Goal: Task Accomplishment & Management: Manage account settings

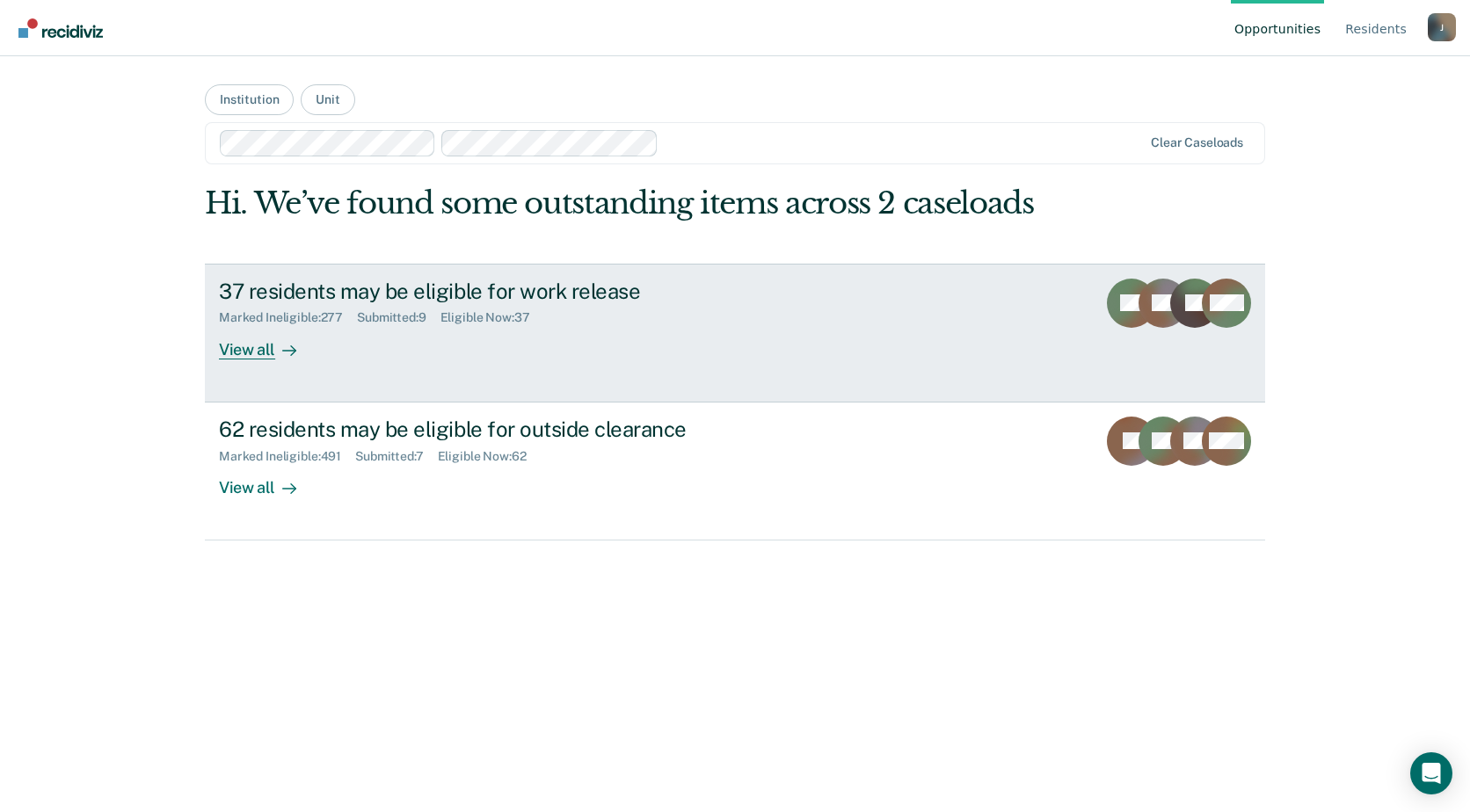
click at [267, 356] on div "View all" at bounding box center [268, 342] width 98 height 34
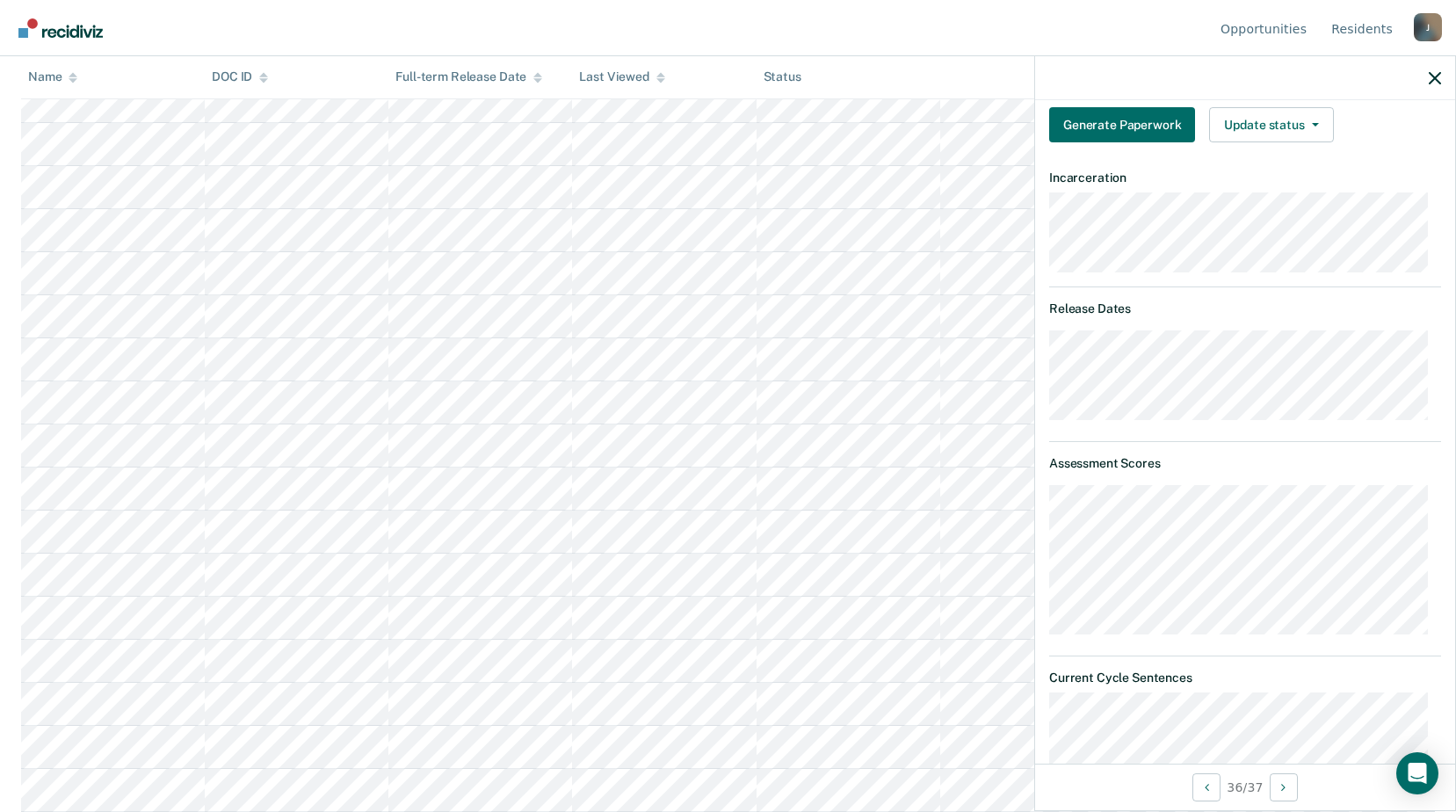
scroll to position [220, 0]
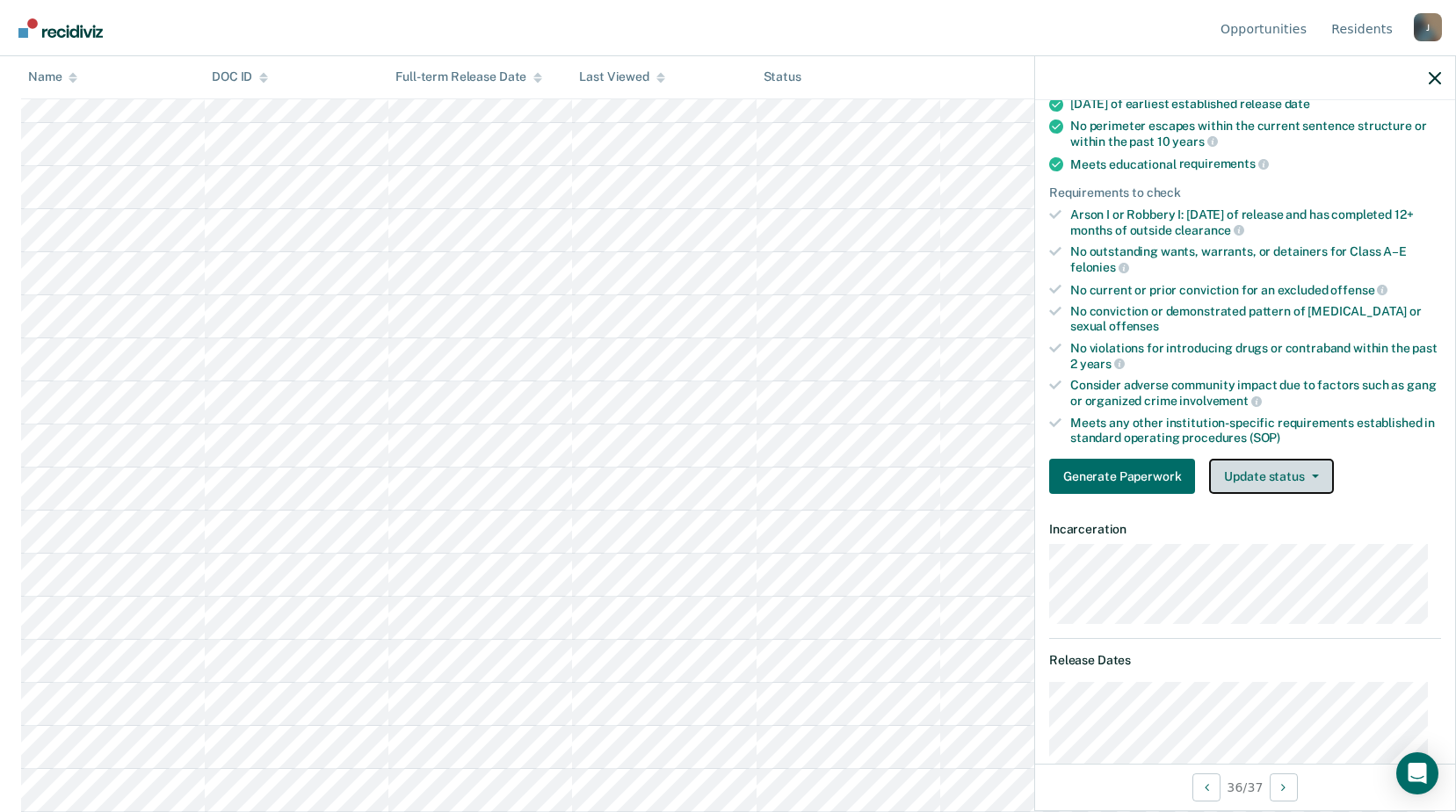
click at [1255, 477] on button "Update status" at bounding box center [1271, 476] width 124 height 35
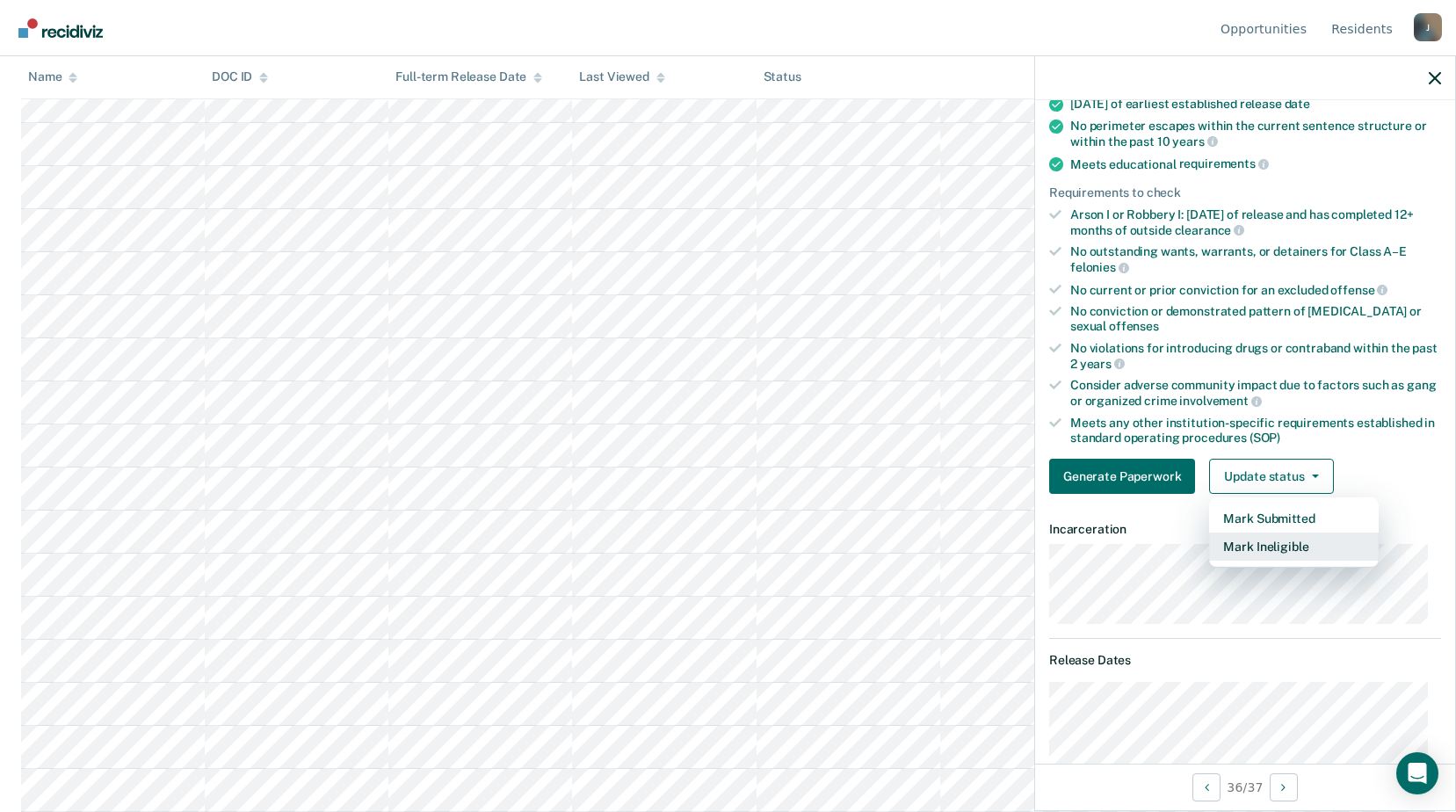
click at [1246, 552] on button "Mark Ineligible" at bounding box center [1294, 547] width 170 height 28
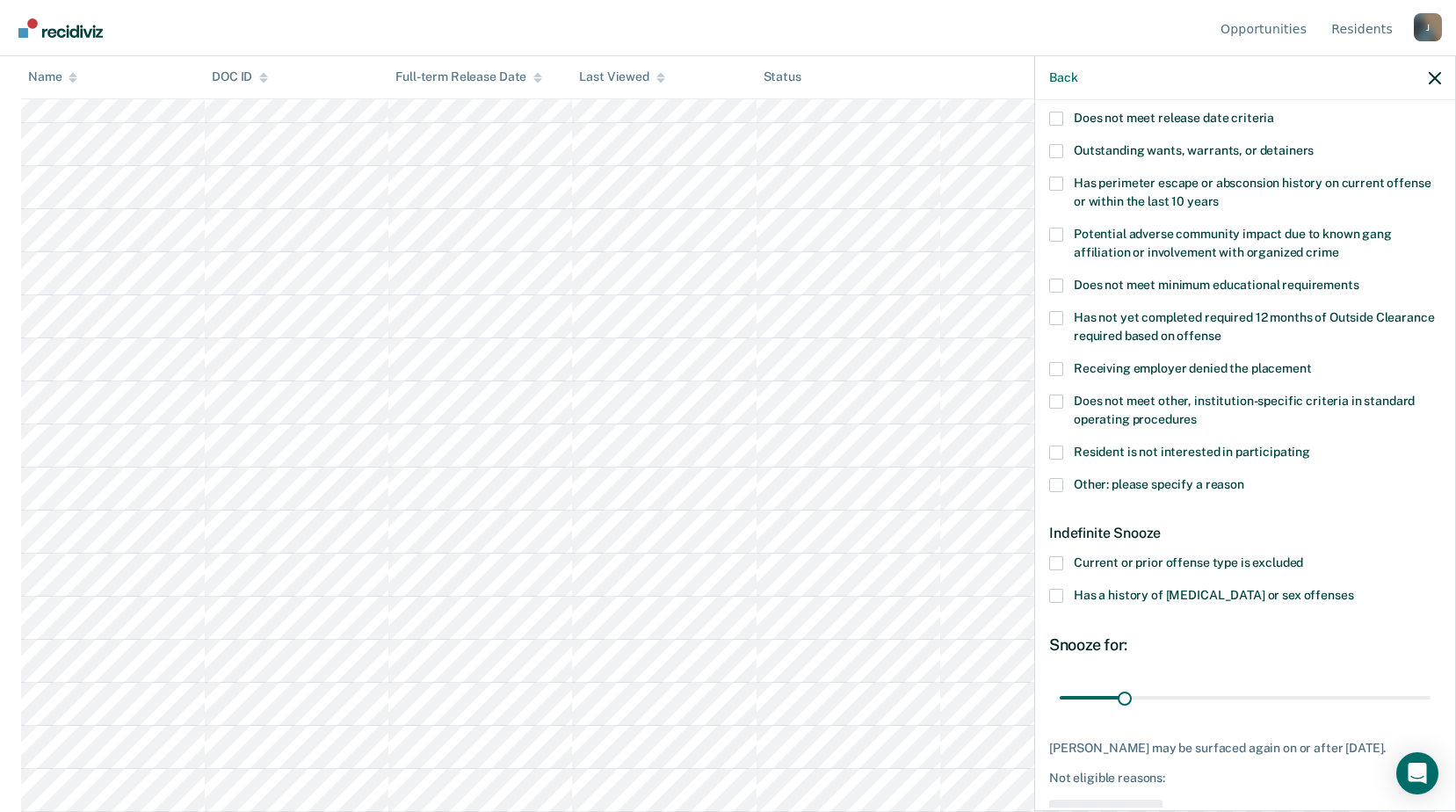
click at [1068, 485] on label "Other: please specify a reason" at bounding box center [1245, 487] width 392 height 18
click at [1245, 478] on input "Other: please specify a reason" at bounding box center [1245, 478] width 0 height 0
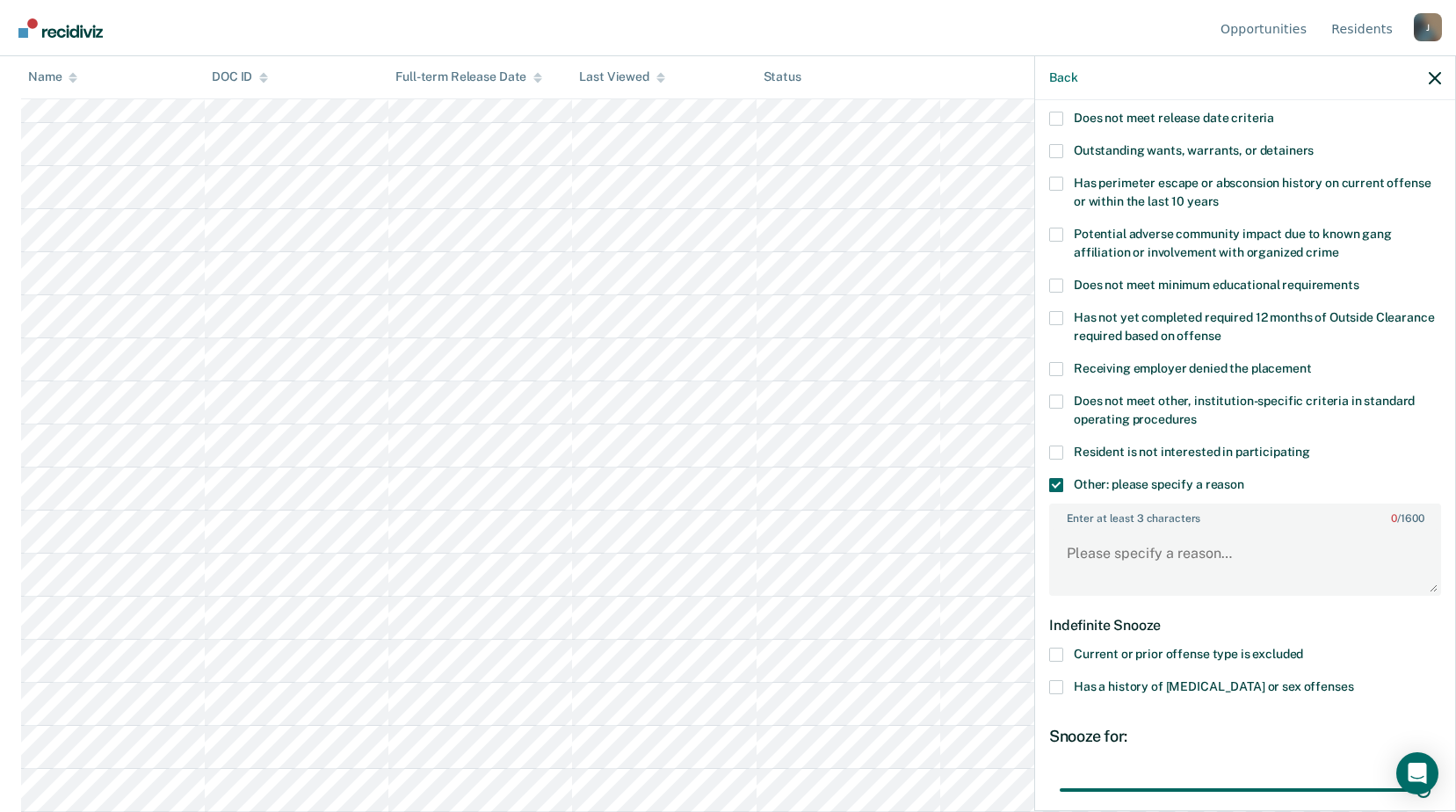
drag, startPoint x: 1135, startPoint y: 789, endPoint x: 1449, endPoint y: 742, distance: 318.2
type input "180"
click at [1431, 777] on input "range" at bounding box center [1245, 789] width 371 height 31
click at [1158, 564] on textarea "Enter at least 3 characters 0 / 1600" at bounding box center [1245, 561] width 388 height 65
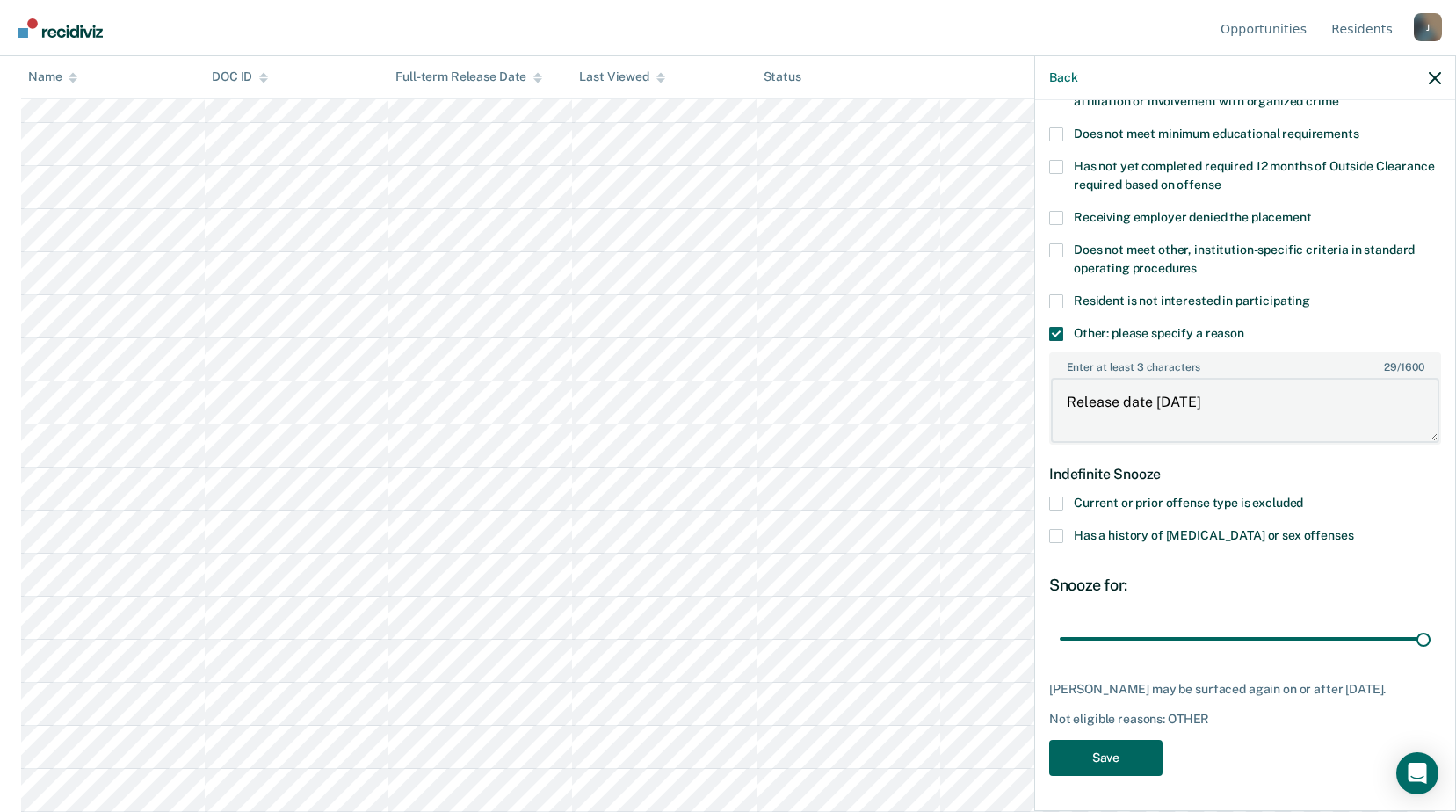
type textarea "Release date [DATE]"
click at [1144, 758] on button "Save" at bounding box center [1105, 758] width 113 height 36
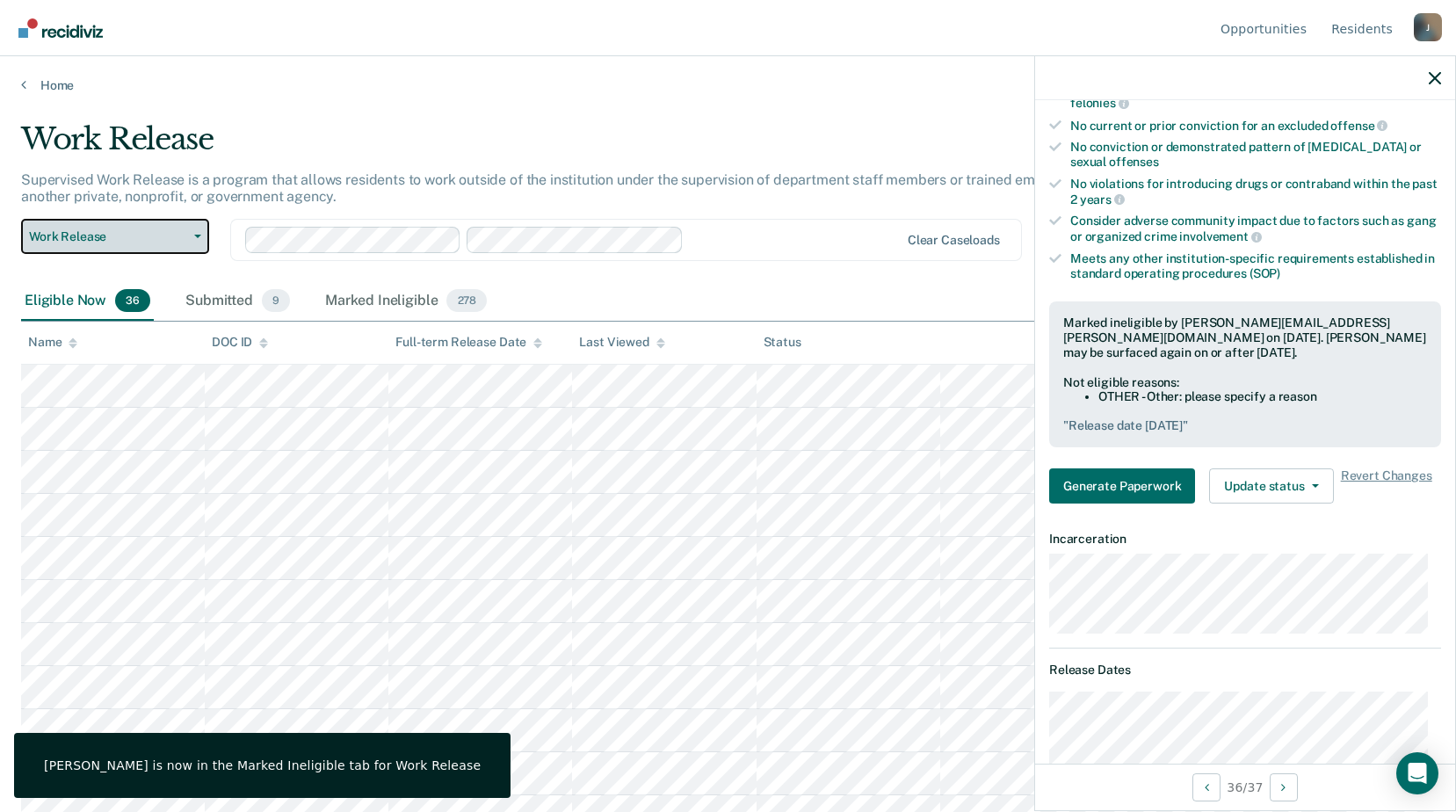
drag, startPoint x: 142, startPoint y: 243, endPoint x: 142, endPoint y: 265, distance: 22.9
click at [142, 253] on button "Work Release" at bounding box center [115, 236] width 188 height 35
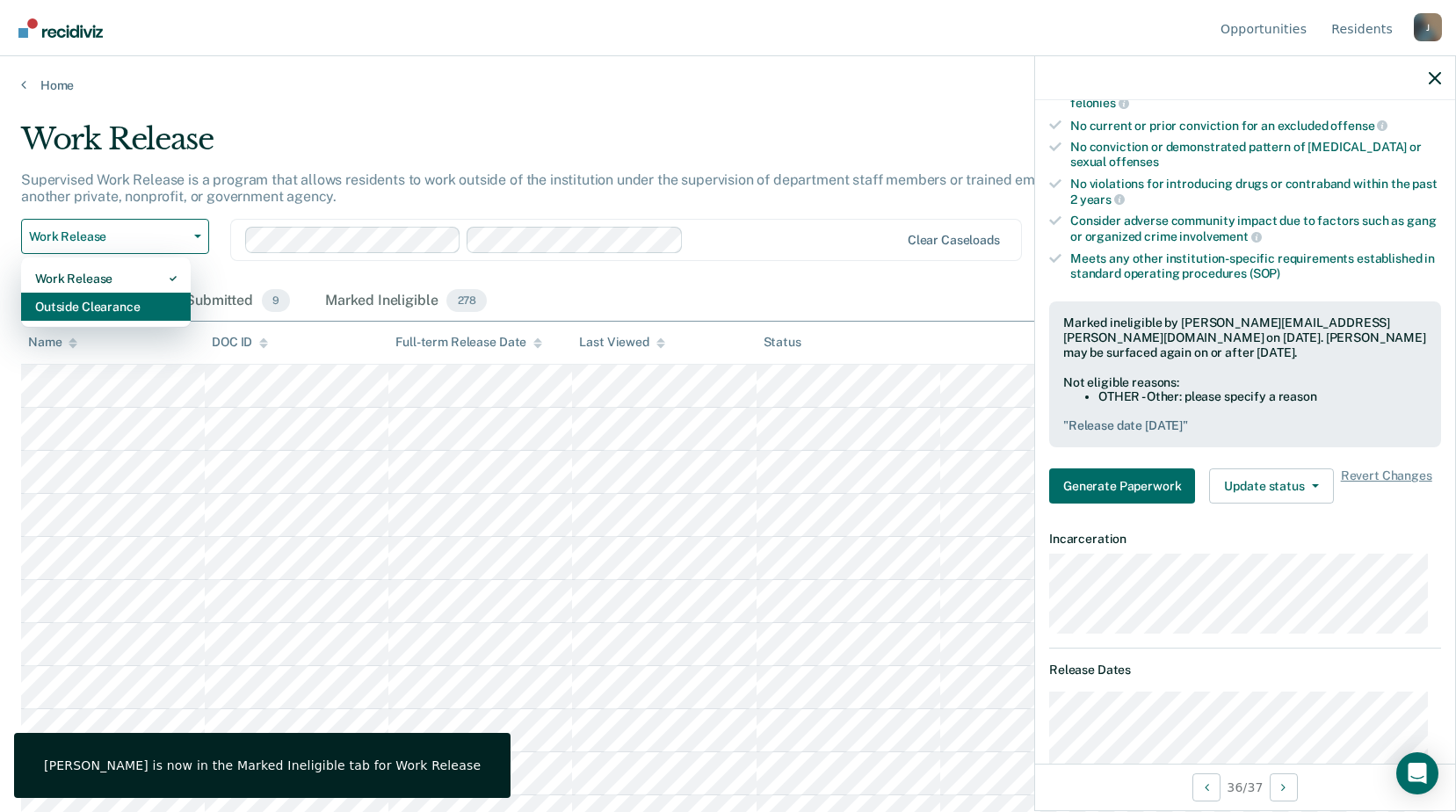
click at [134, 316] on div "Outside Clearance" at bounding box center [106, 307] width 142 height 28
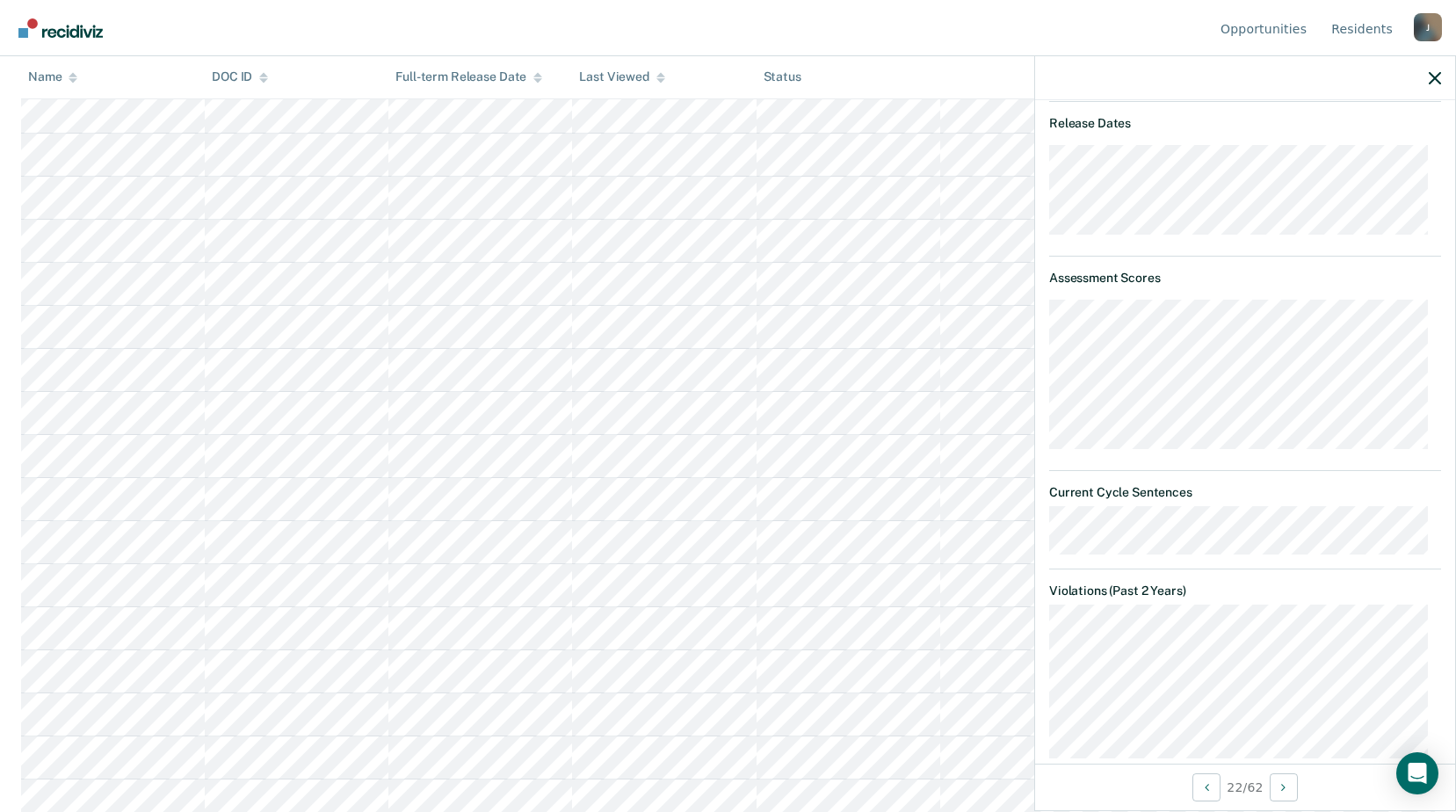
scroll to position [425, 0]
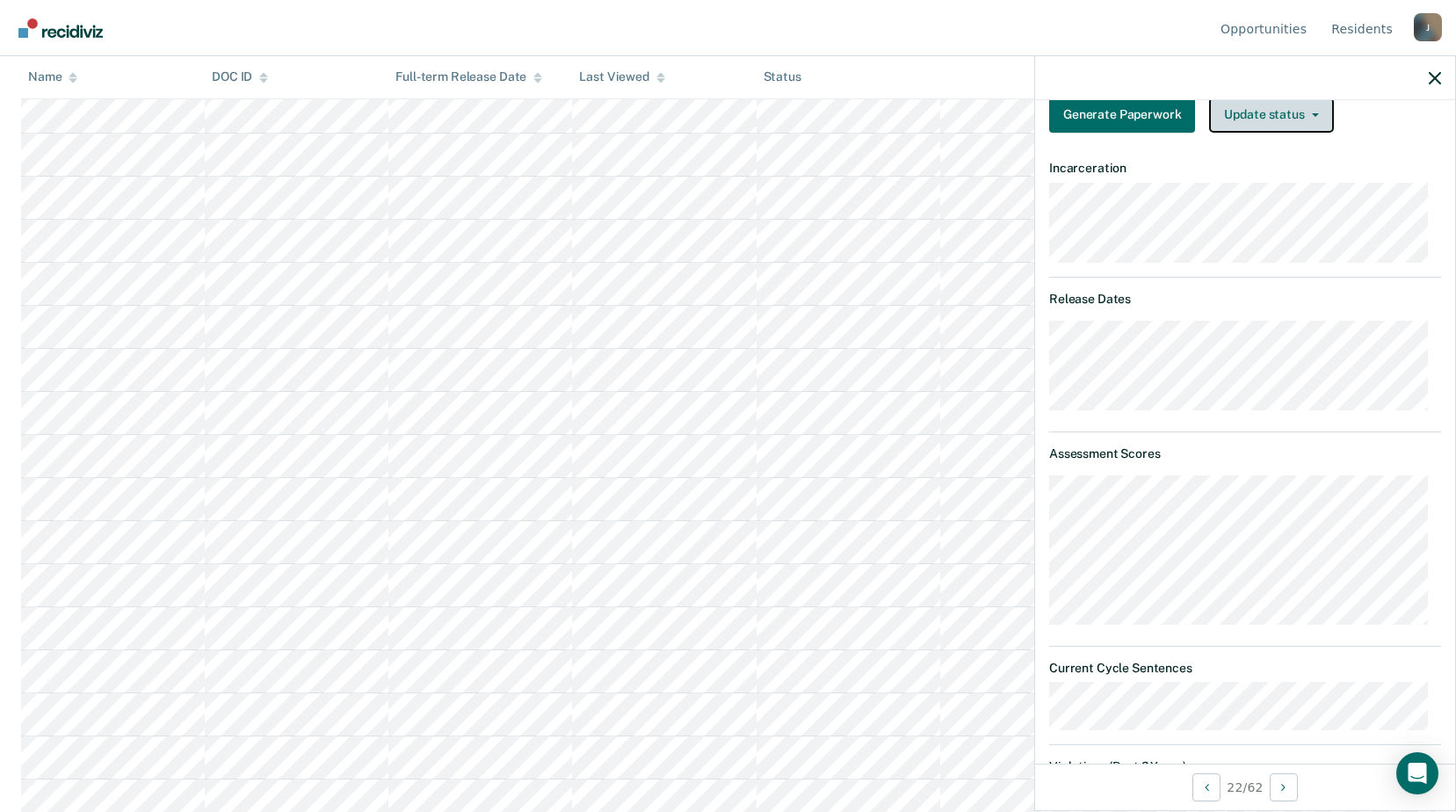
click at [1259, 117] on button "Update status" at bounding box center [1271, 115] width 124 height 35
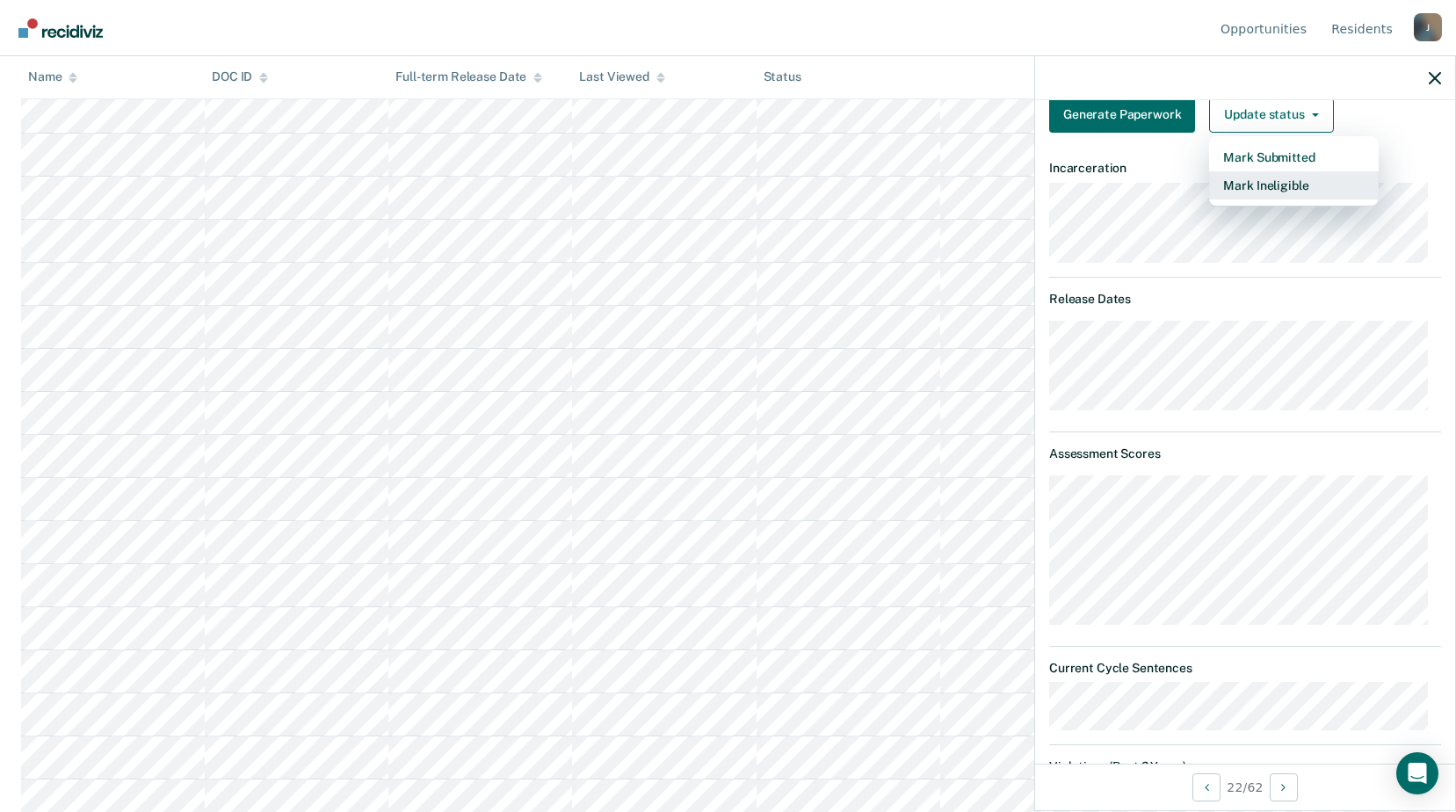
click at [1250, 185] on button "Mark Ineligible" at bounding box center [1294, 185] width 170 height 28
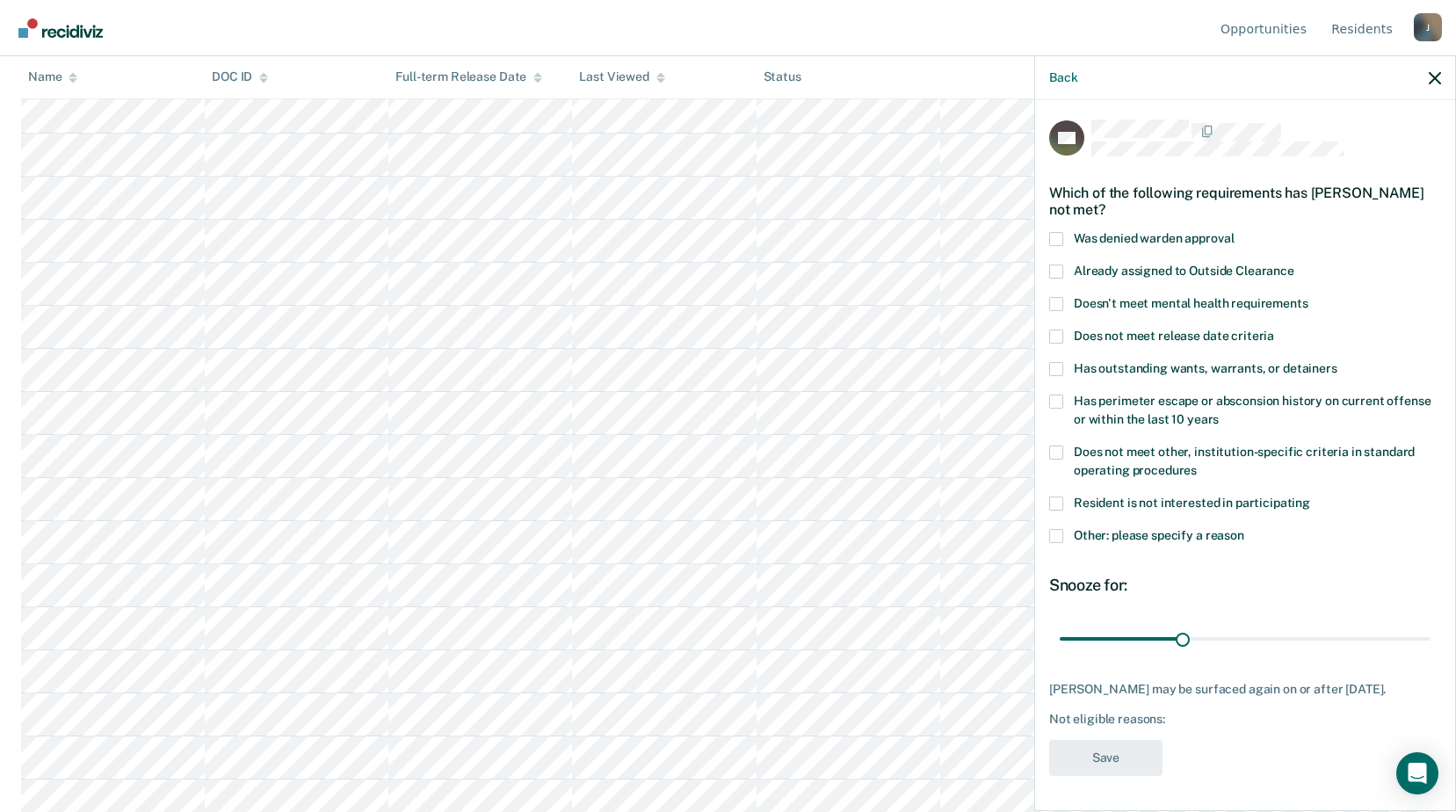
click at [1057, 446] on span at bounding box center [1056, 453] width 14 height 14
click at [1197, 464] on input "Does not meet other, institution-specific criteria in standard operating proced…" at bounding box center [1197, 464] width 0 height 0
drag, startPoint x: 1189, startPoint y: 620, endPoint x: 1209, endPoint y: 620, distance: 19.3
click at [1209, 623] on input "range" at bounding box center [1245, 638] width 371 height 31
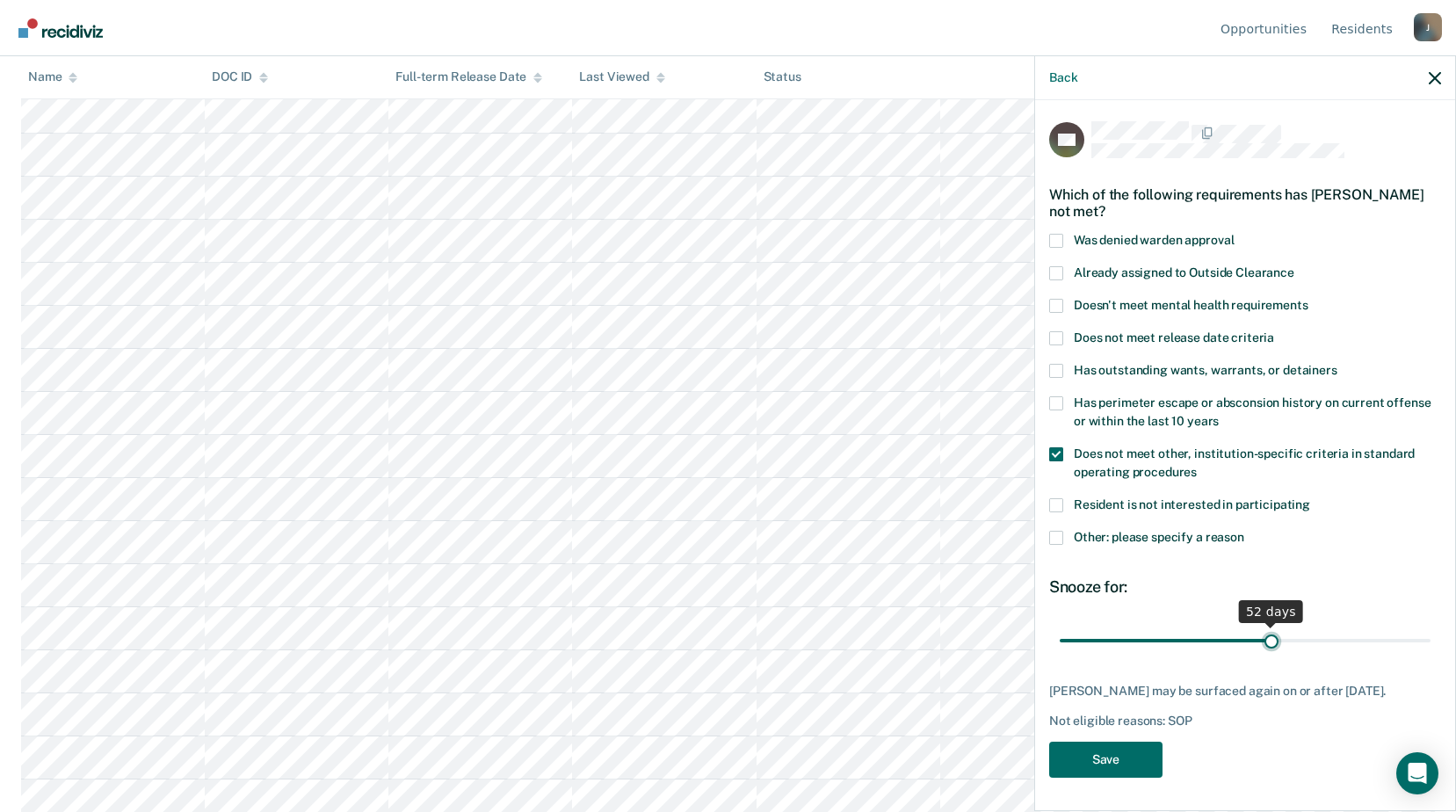
drag, startPoint x: 1223, startPoint y: 619, endPoint x: 1272, endPoint y: 619, distance: 49.2
type input "52"
click at [1272, 625] on input "range" at bounding box center [1245, 640] width 371 height 31
click at [1114, 758] on button "Save" at bounding box center [1105, 760] width 113 height 36
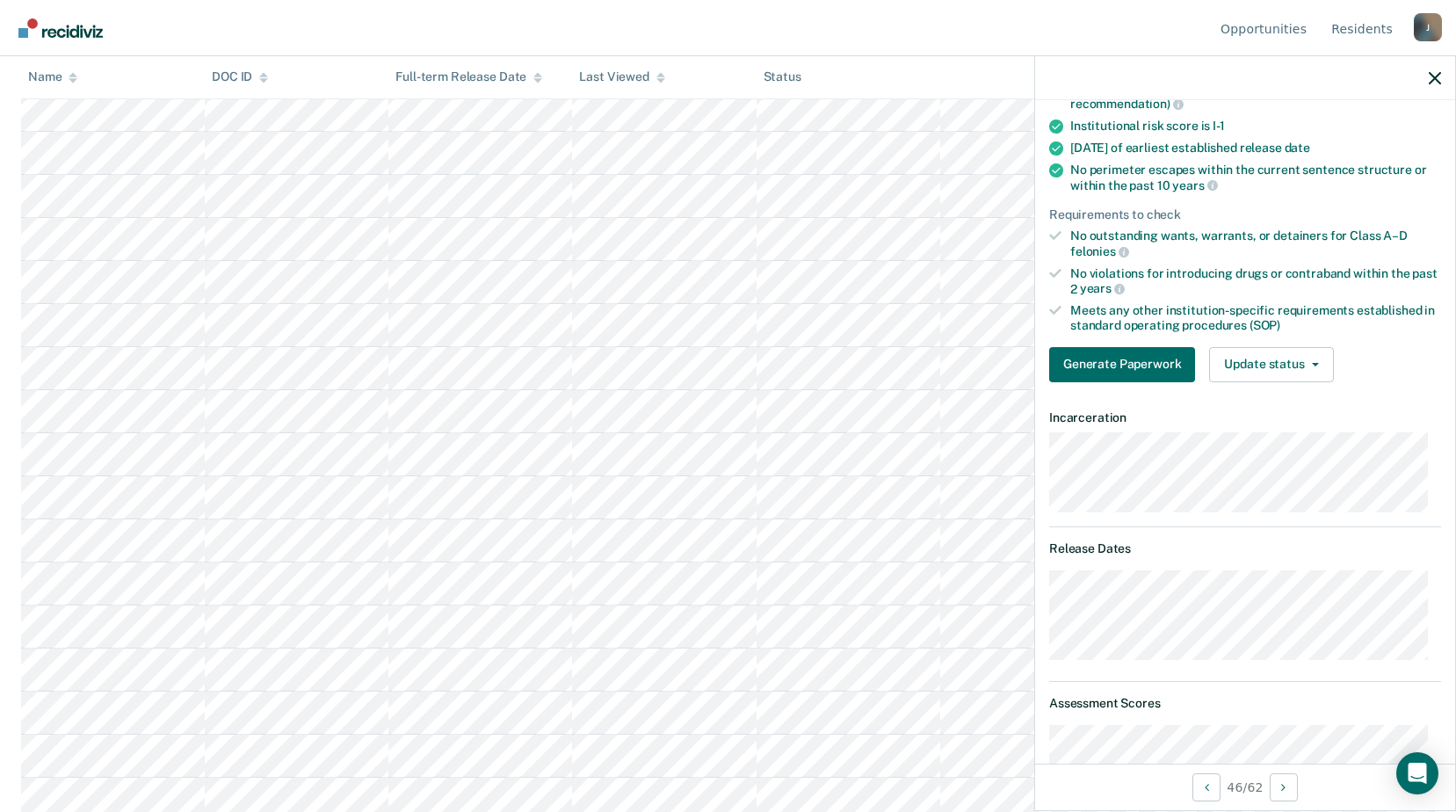
scroll to position [88, 0]
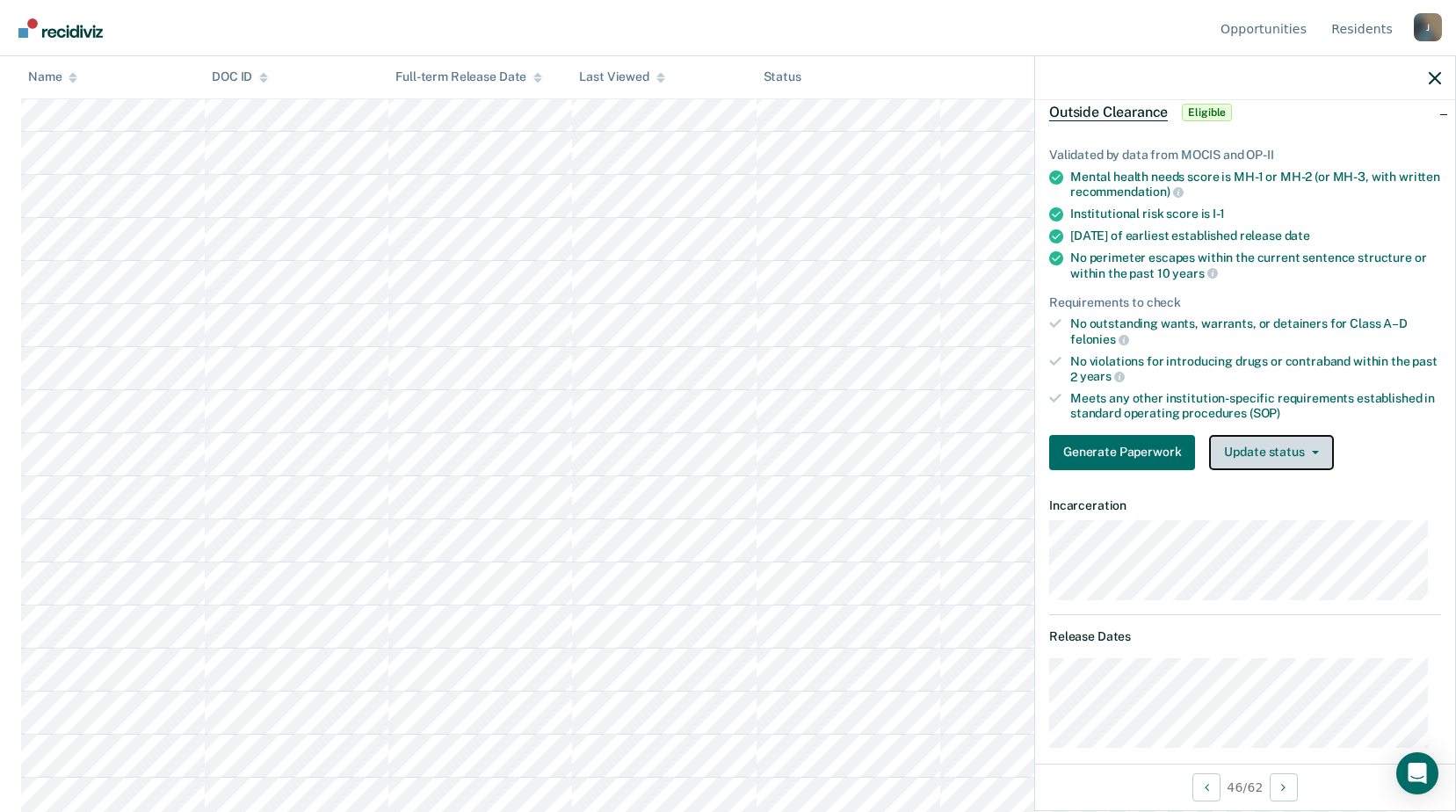
click at [1228, 449] on button "Update status" at bounding box center [1271, 452] width 124 height 35
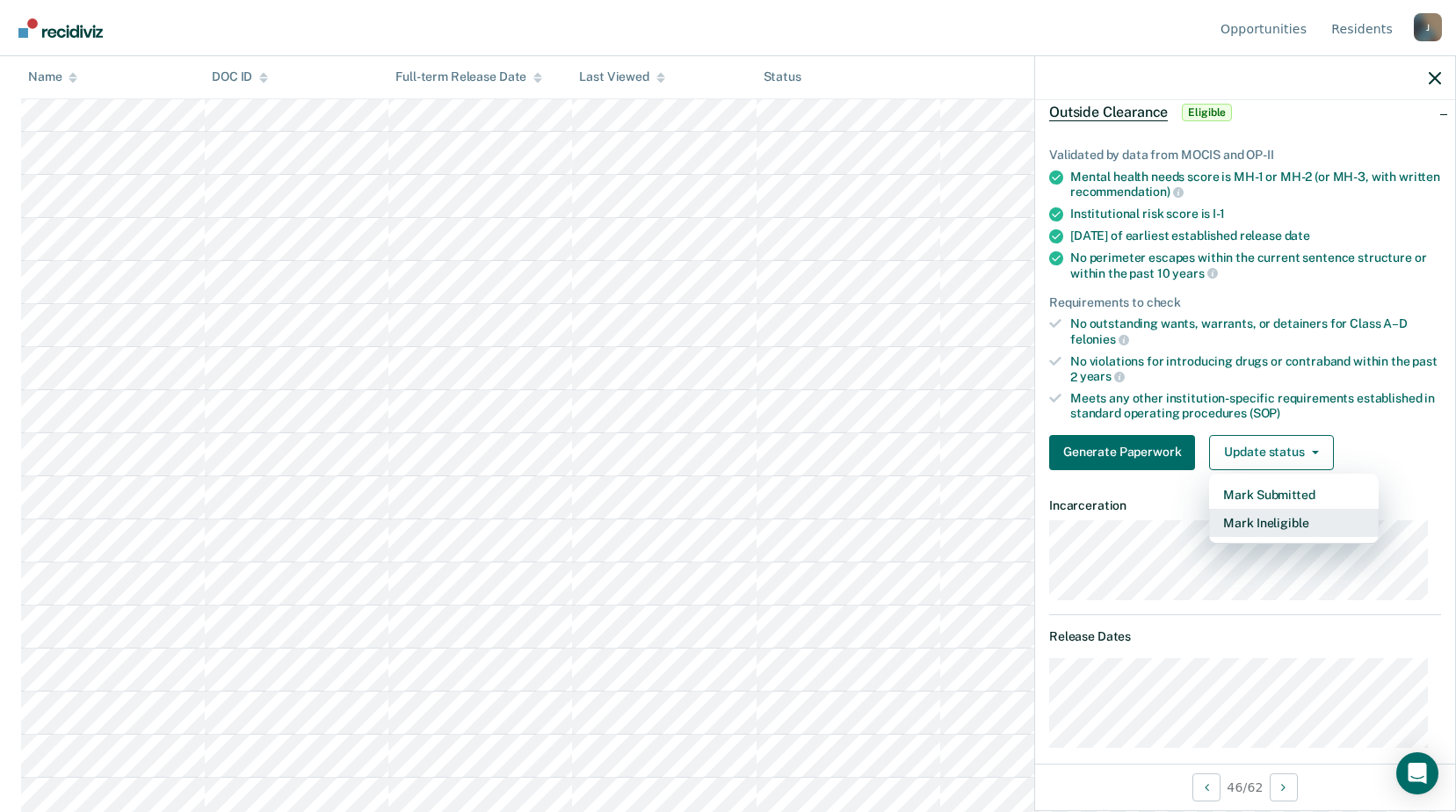
click at [1237, 530] on button "Mark Ineligible" at bounding box center [1294, 523] width 170 height 28
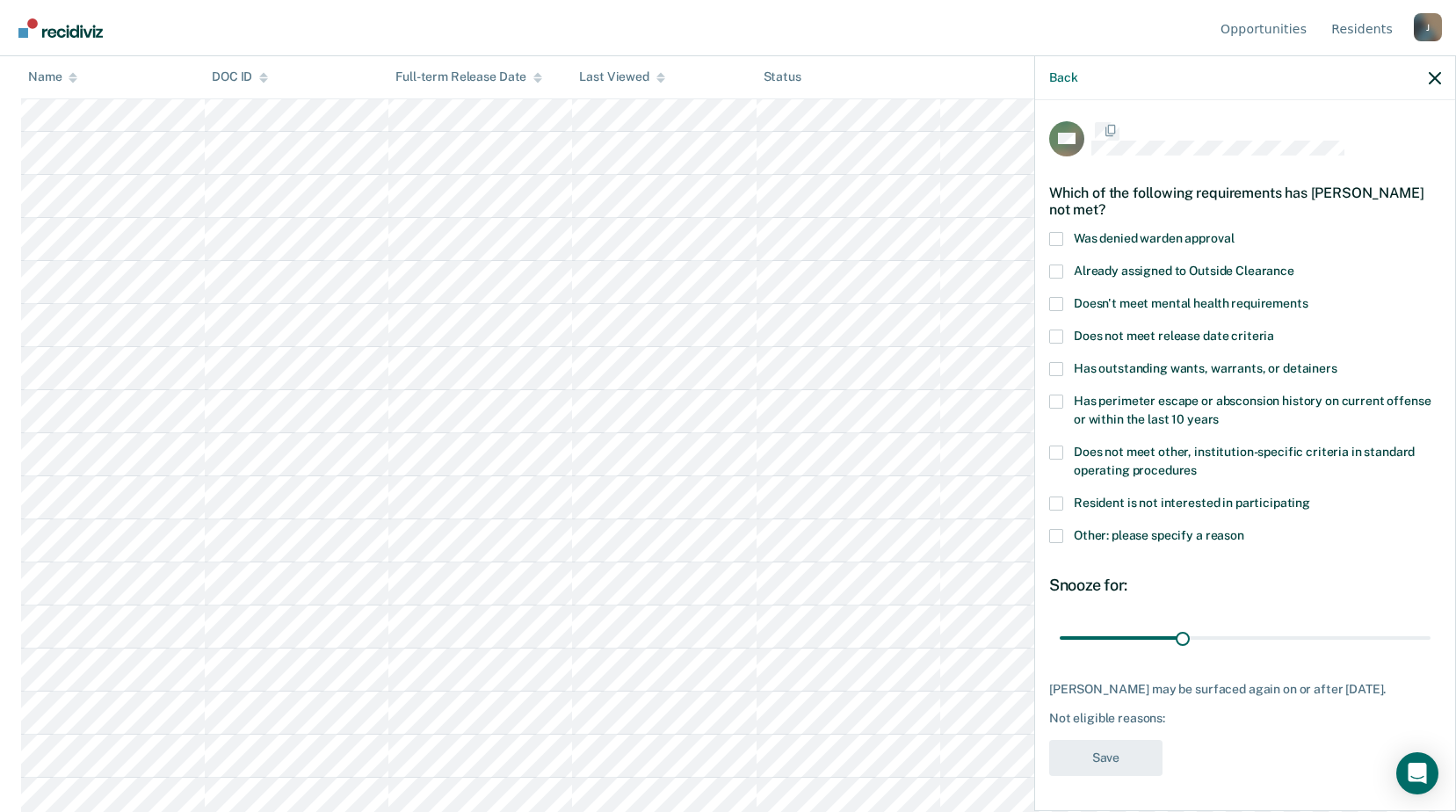
scroll to position [15, 0]
click at [1068, 447] on label "Does not meet other, institution-specific criteria in standard operating proced…" at bounding box center [1245, 464] width 392 height 37
click at [1197, 464] on input "Does not meet other, institution-specific criteria in standard operating proced…" at bounding box center [1197, 464] width 0 height 0
drag, startPoint x: 1185, startPoint y: 624, endPoint x: 1204, endPoint y: 619, distance: 20.0
click at [1204, 623] on input "range" at bounding box center [1245, 638] width 371 height 31
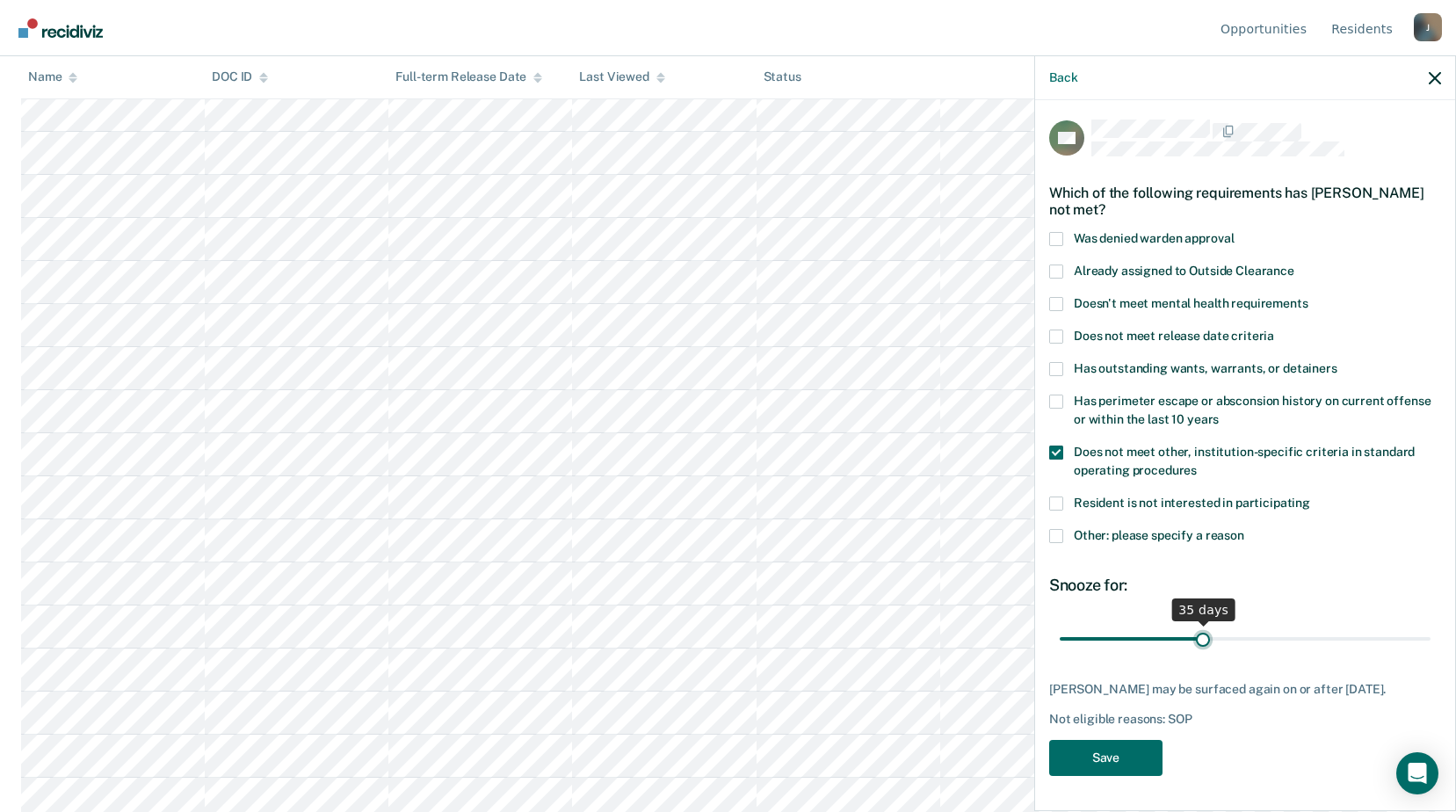
type input "35"
click at [1198, 623] on input "range" at bounding box center [1245, 638] width 371 height 31
click at [1150, 755] on button "Save" at bounding box center [1105, 758] width 113 height 36
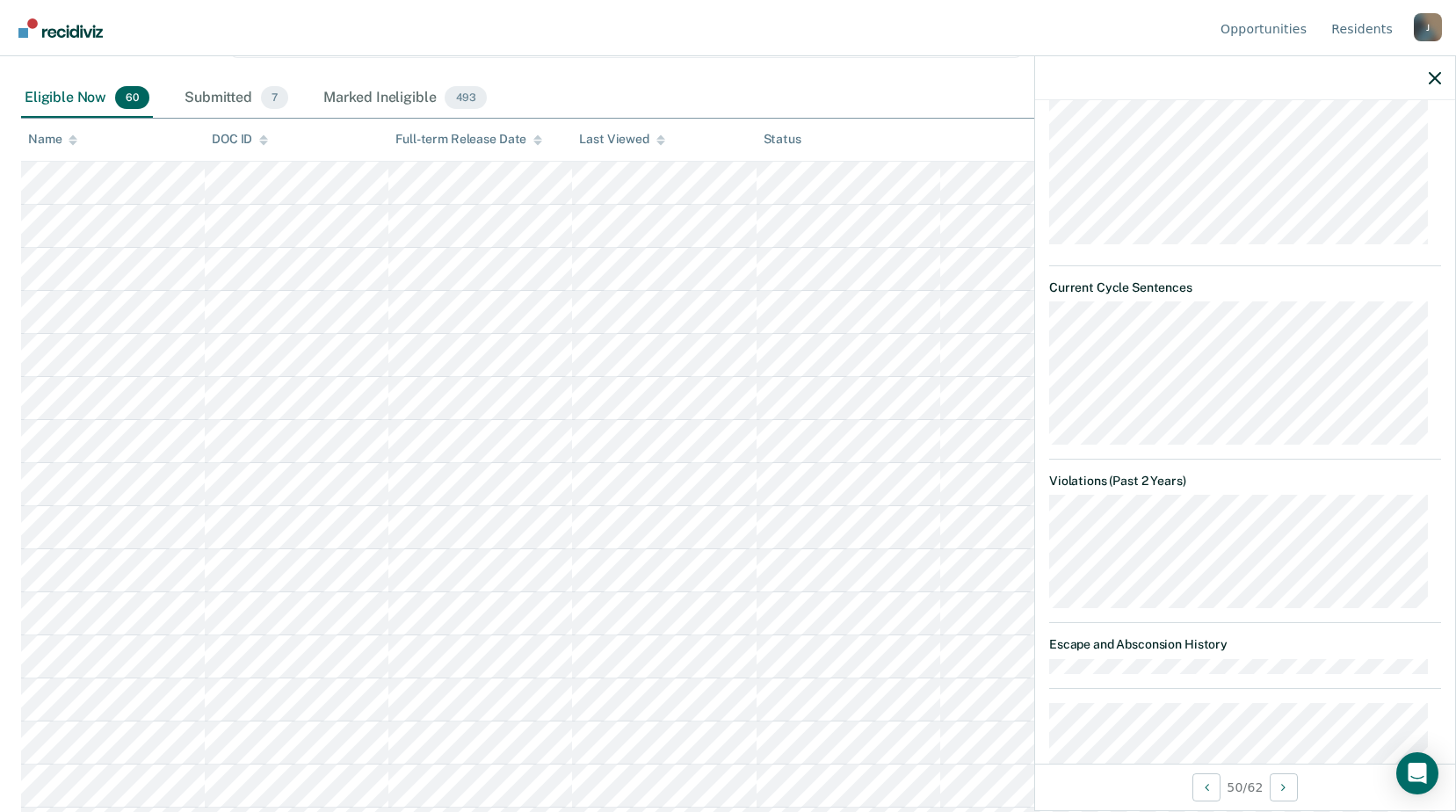
scroll to position [0, 0]
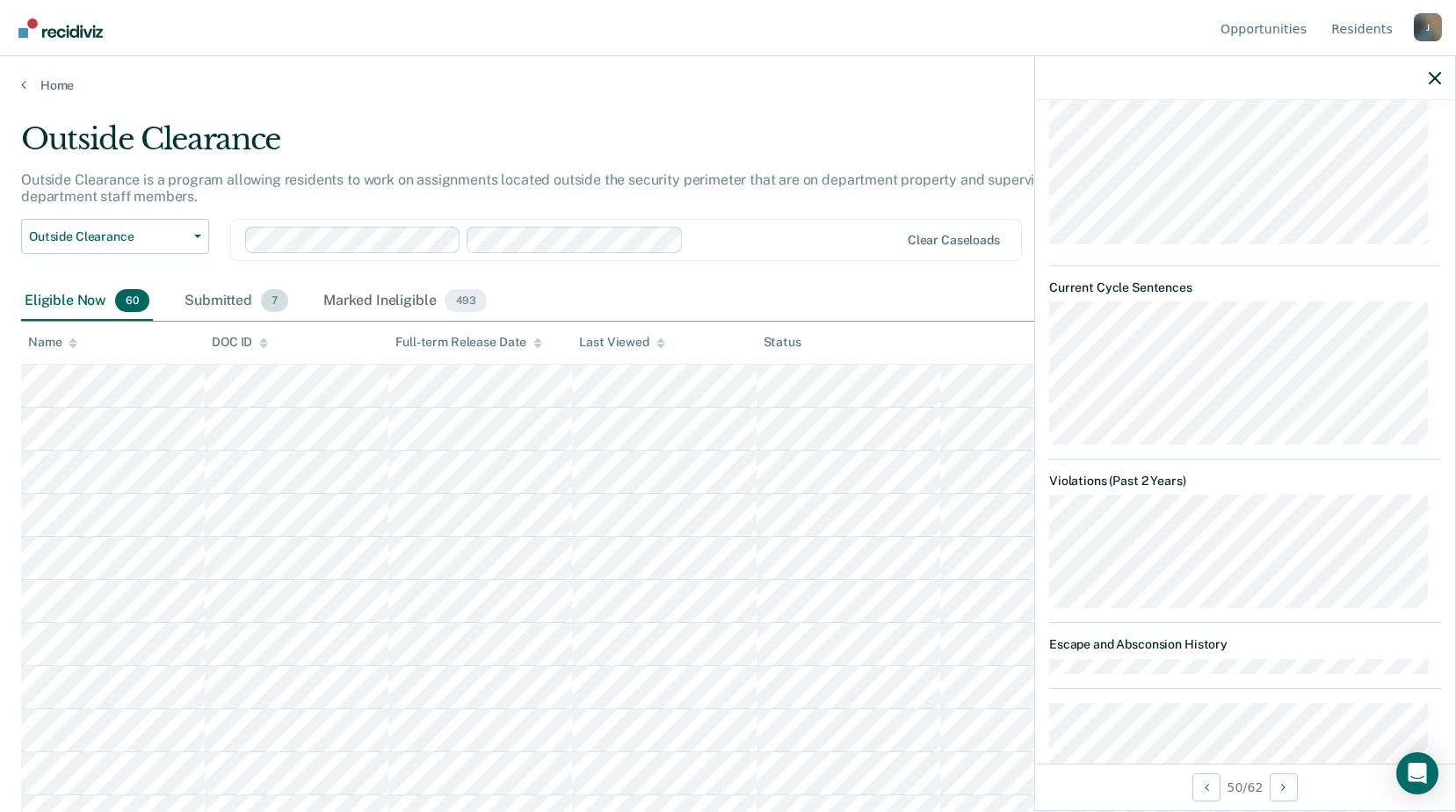
click at [226, 308] on div "Submitted 7" at bounding box center [236, 301] width 111 height 39
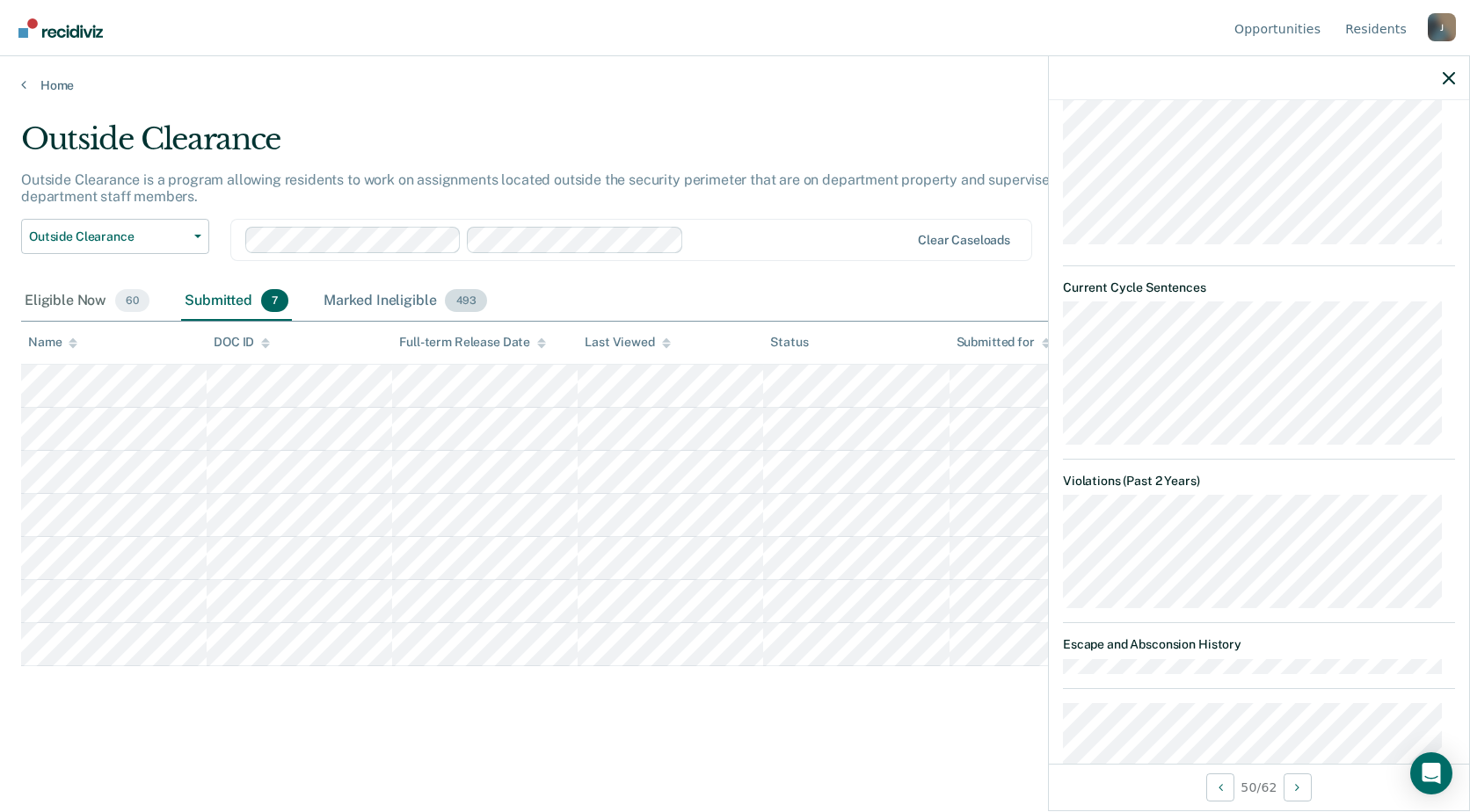
click at [351, 301] on div "Marked Ineligible 493" at bounding box center [405, 301] width 171 height 39
click at [363, 307] on div "Marked Ineligible 493" at bounding box center [405, 301] width 171 height 39
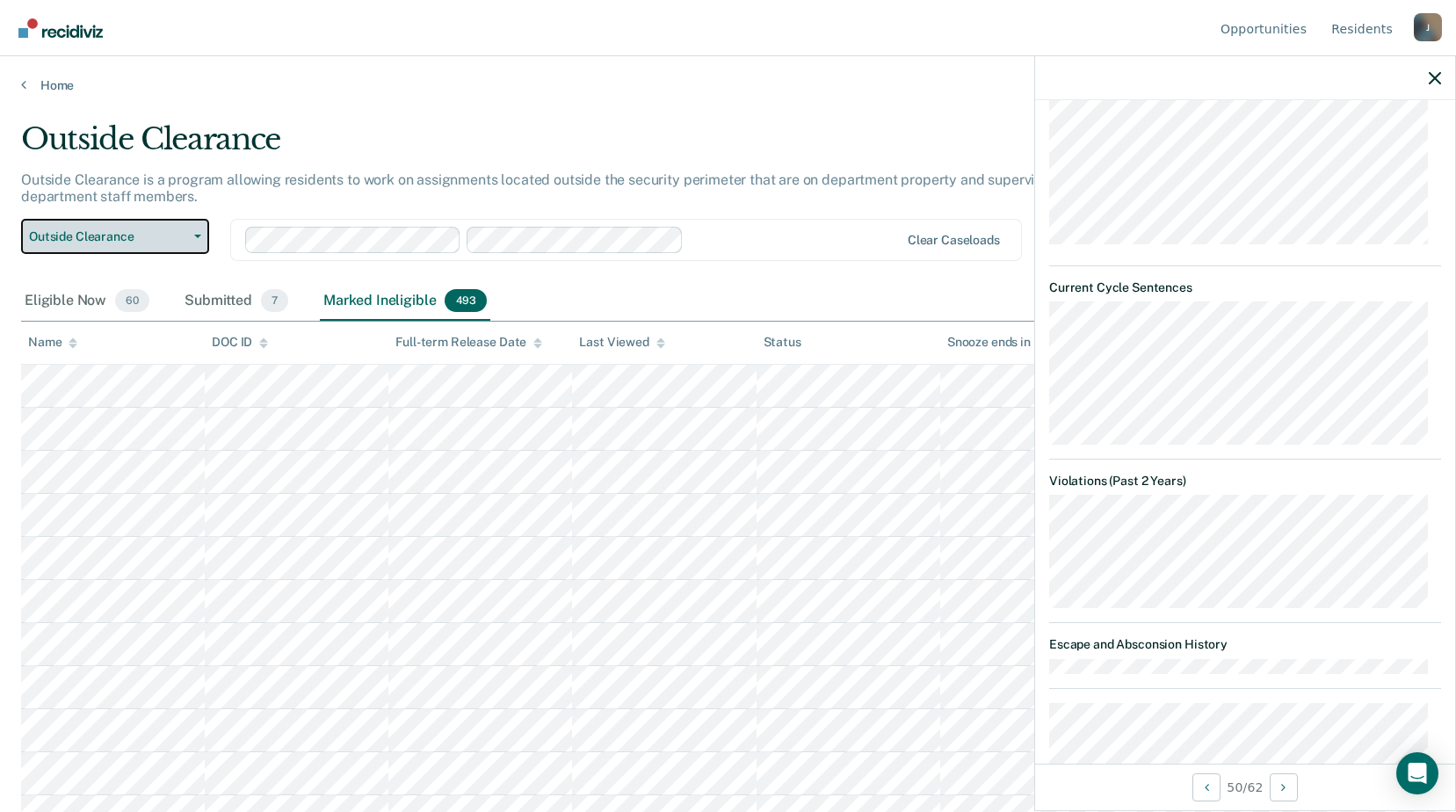
click at [163, 236] on span "Outside Clearance" at bounding box center [108, 236] width 158 height 15
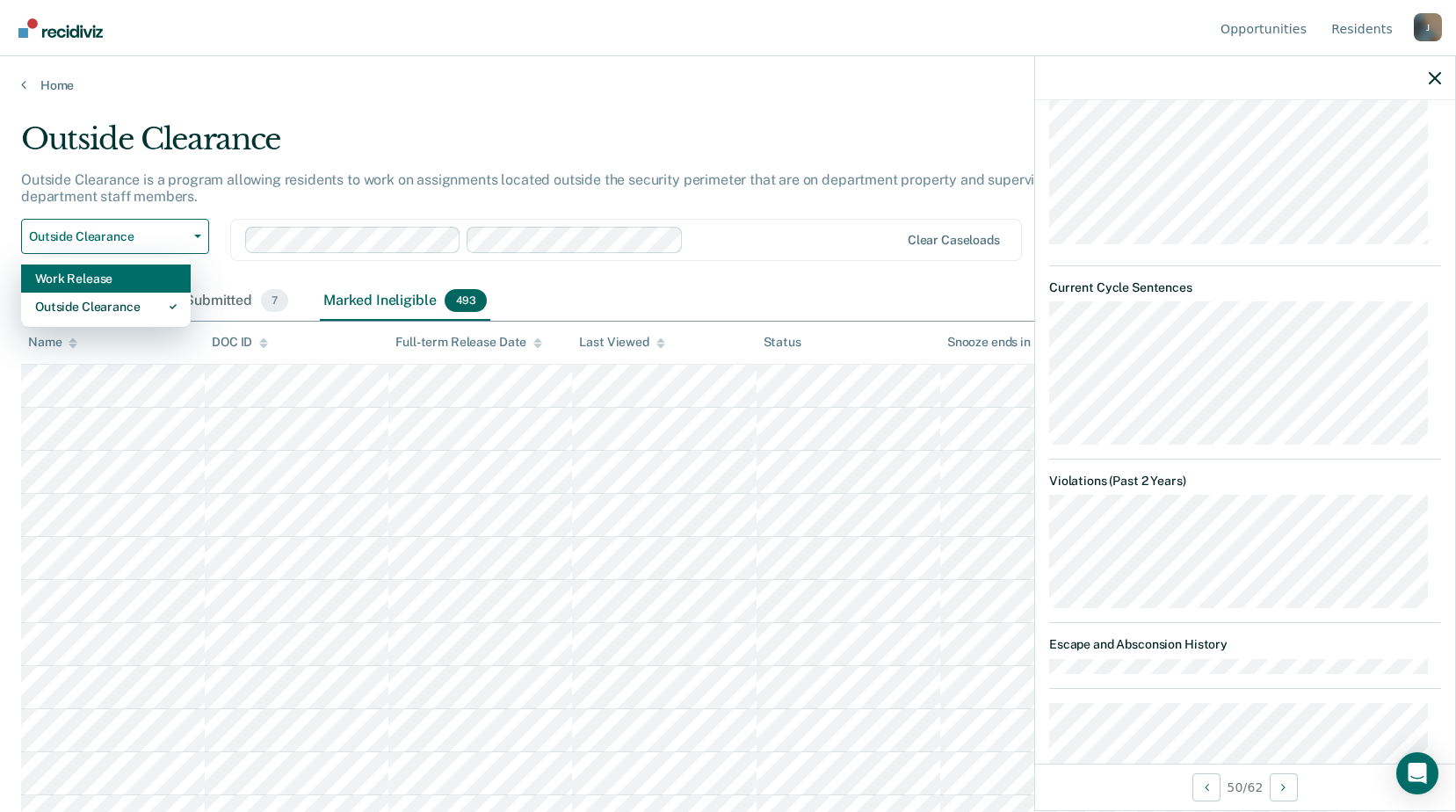
click at [126, 271] on div "Work Release" at bounding box center [106, 279] width 142 height 28
